Goal: Find specific page/section: Find specific page/section

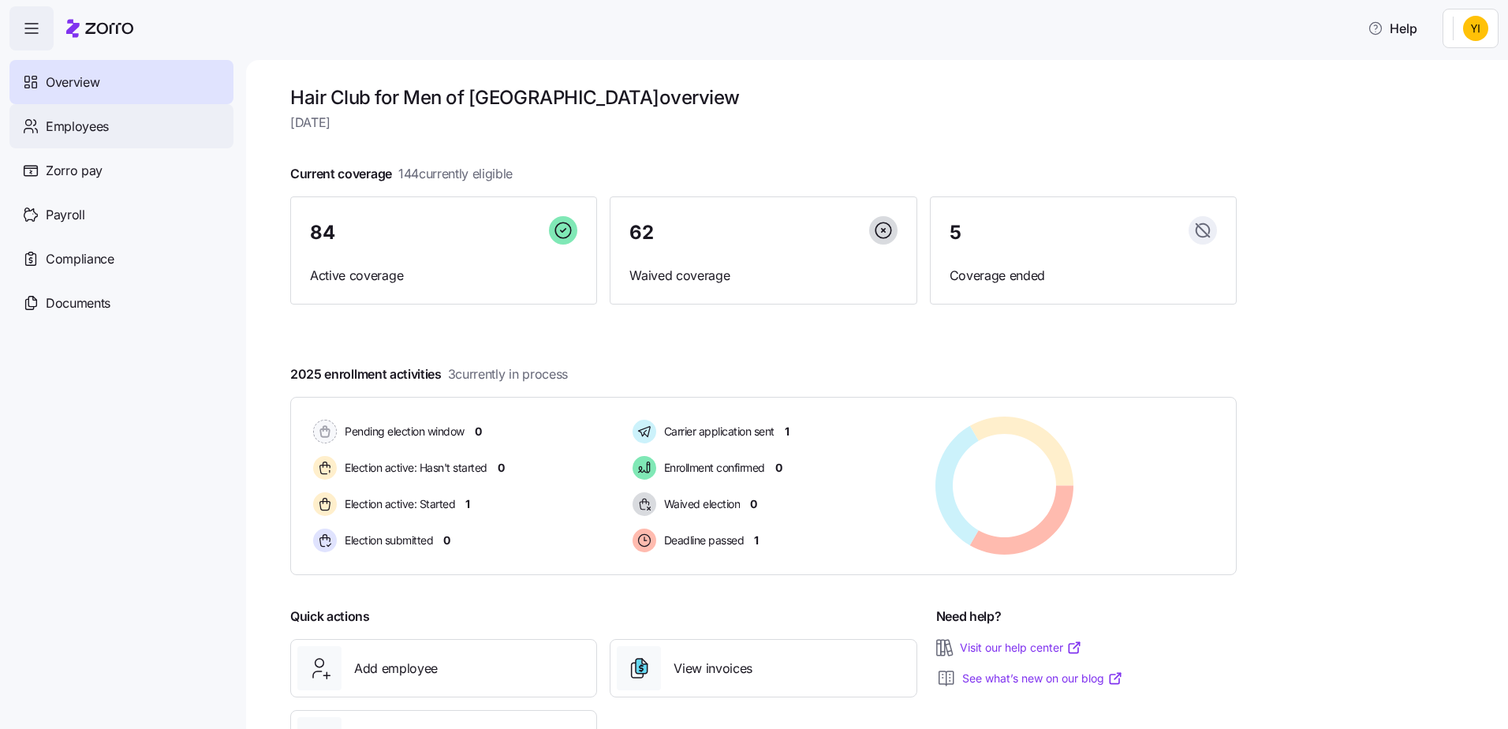
click at [100, 136] on div "Employees" at bounding box center [121, 126] width 224 height 44
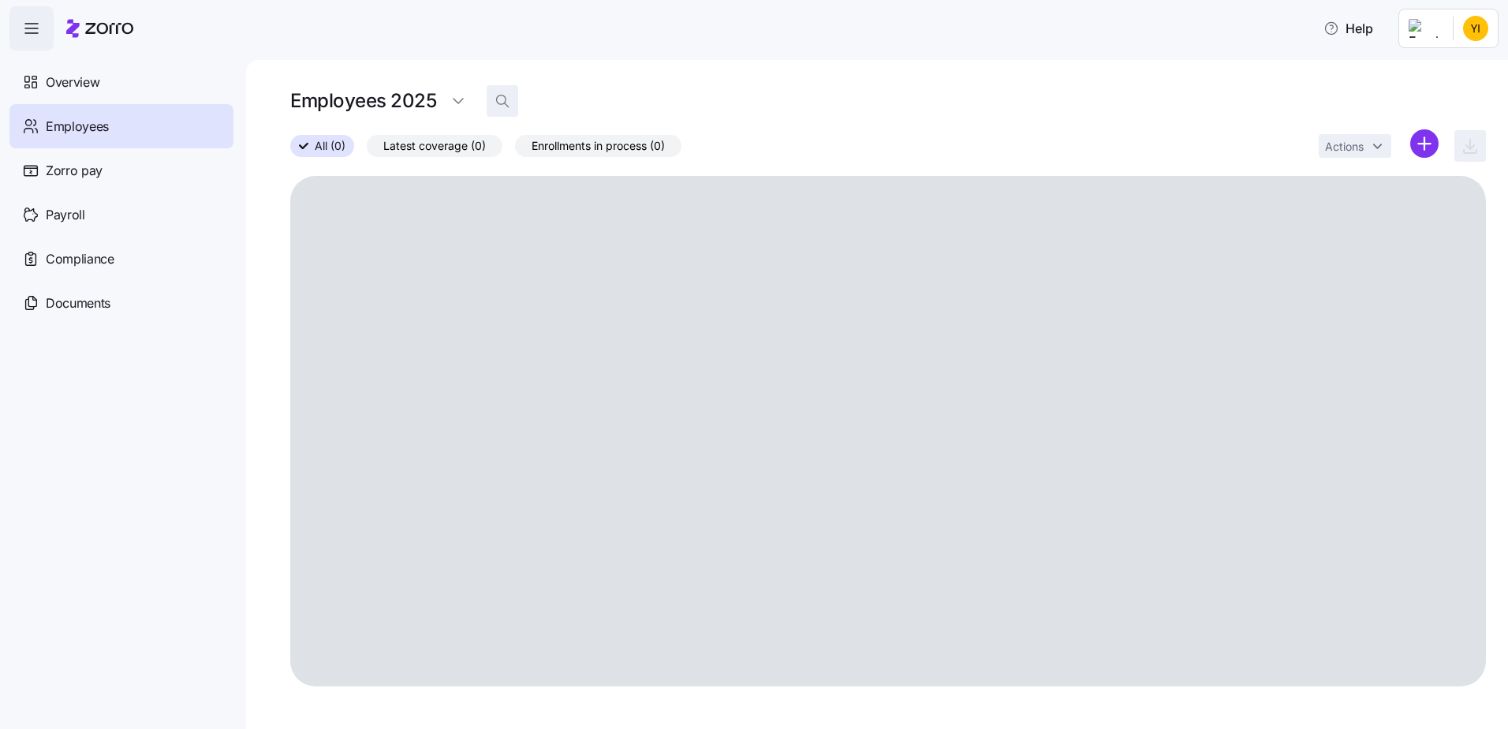
click at [505, 102] on icon "button" at bounding box center [501, 99] width 9 height 9
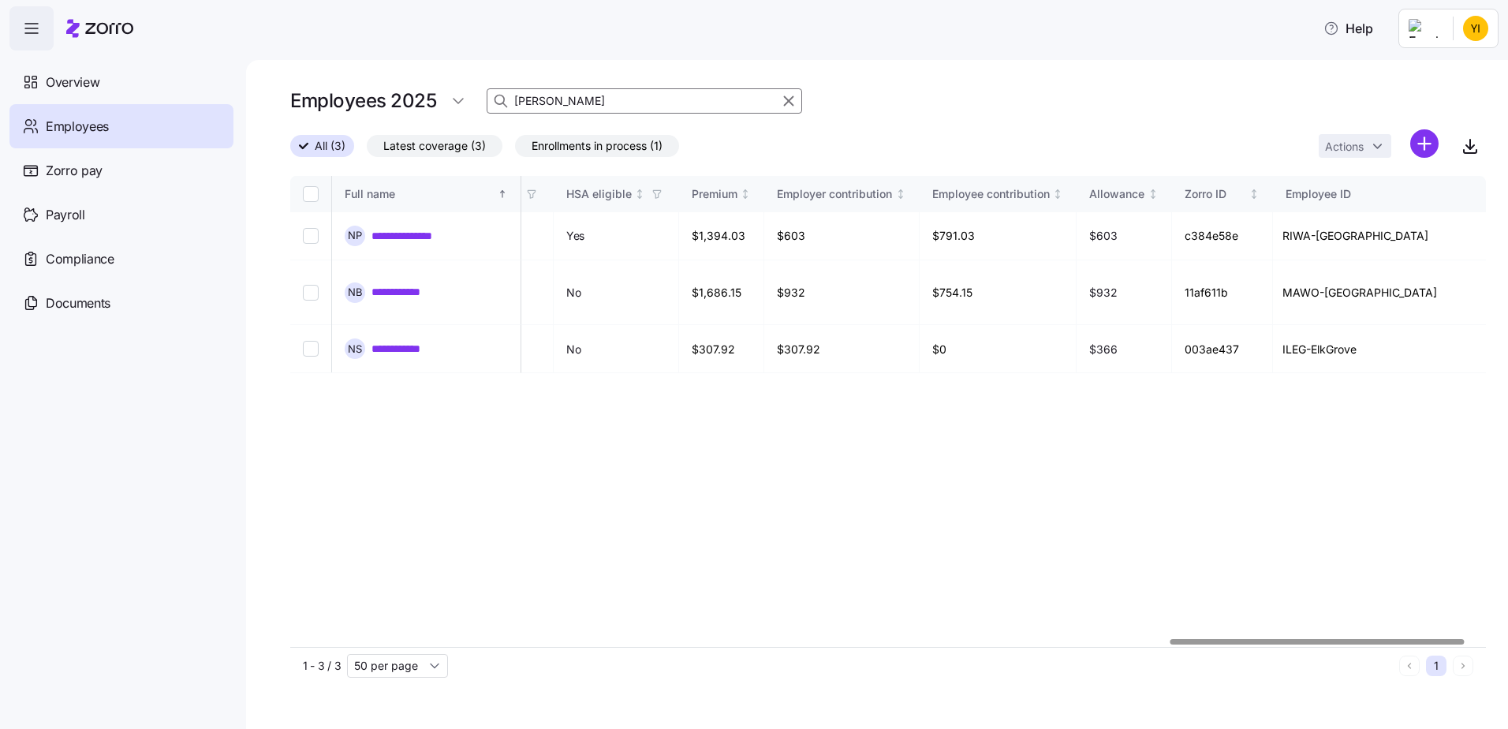
scroll to position [0, 3587]
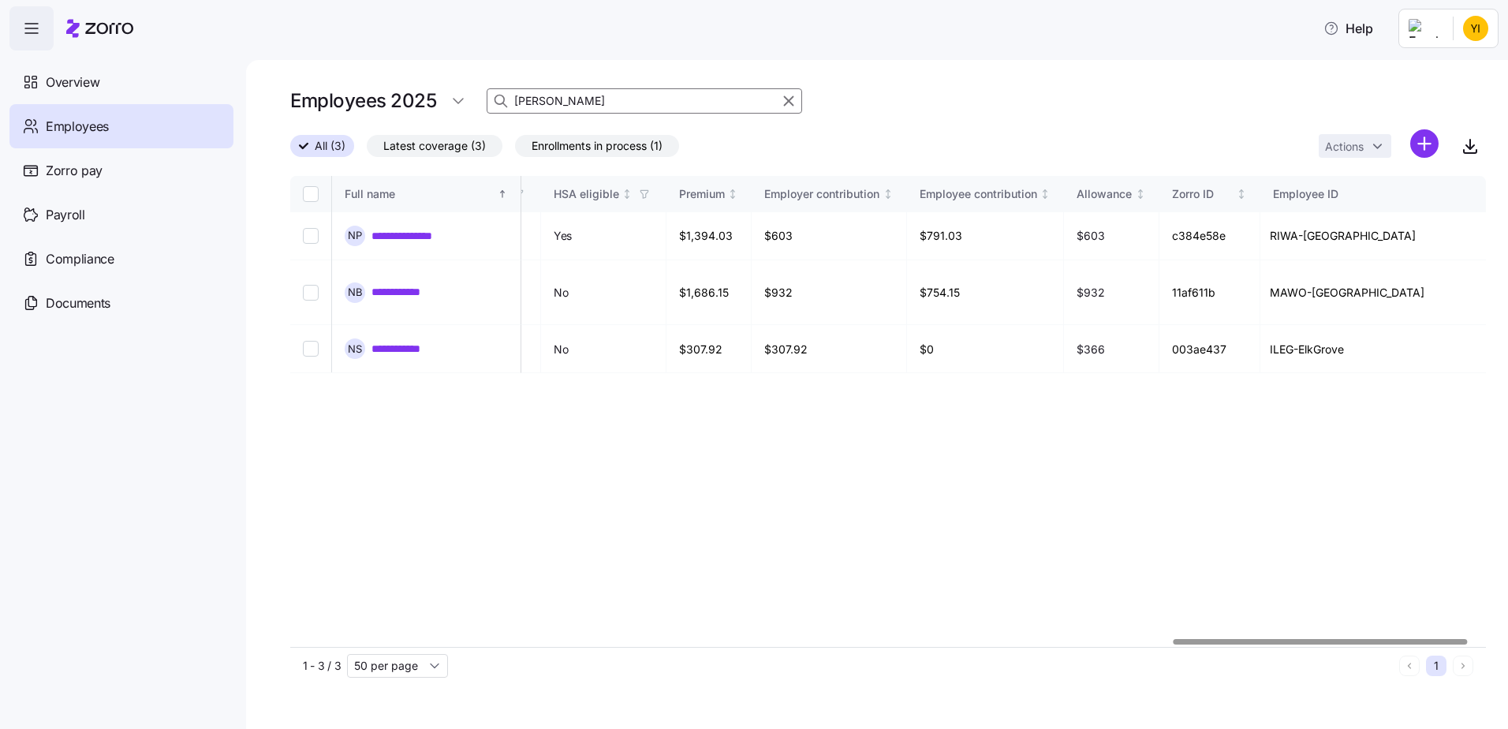
click at [1392, 644] on div at bounding box center [1319, 642] width 293 height 6
type input "[PERSON_NAME]"
click at [1473, 24] on html "**********" at bounding box center [754, 359] width 1508 height 719
click at [1433, 166] on div "Log out" at bounding box center [1411, 159] width 61 height 17
